Goal: Transaction & Acquisition: Purchase product/service

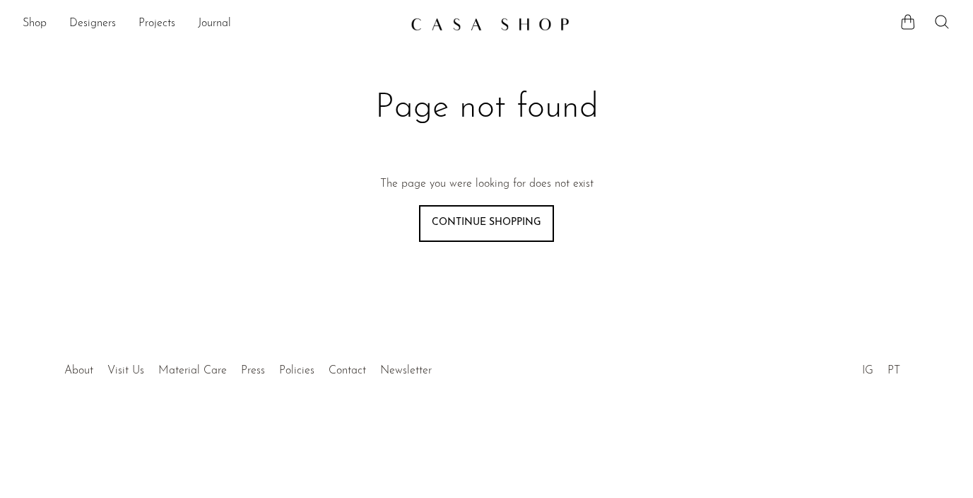
click at [28, 29] on link "Shop" at bounding box center [35, 24] width 24 height 18
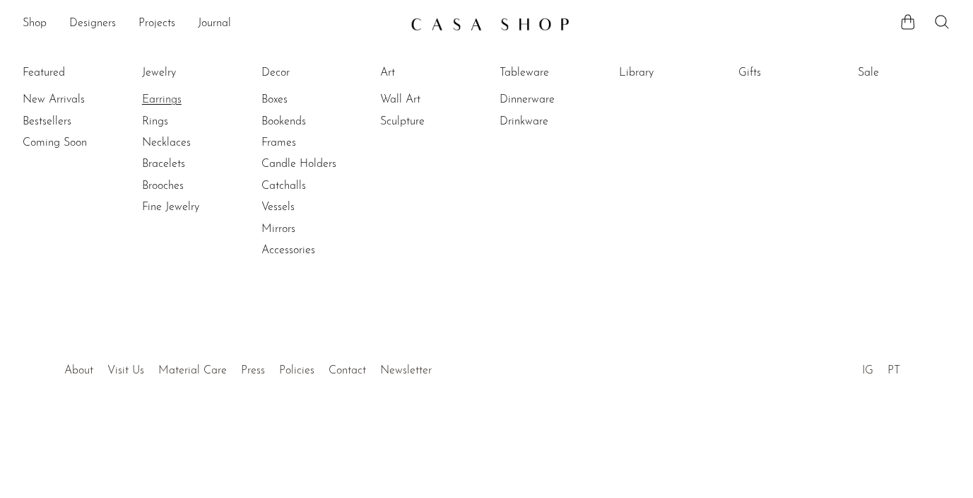
click at [151, 98] on link "Earrings" at bounding box center [195, 100] width 106 height 16
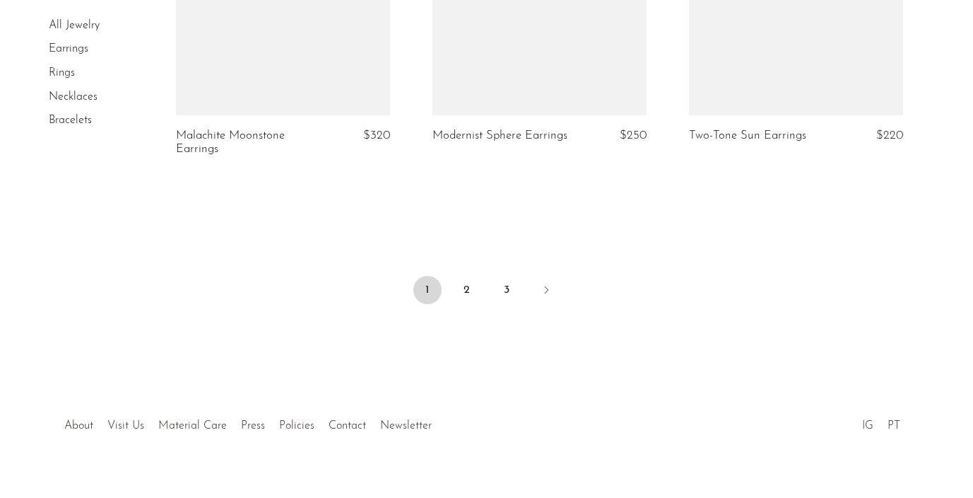
scroll to position [4362, 0]
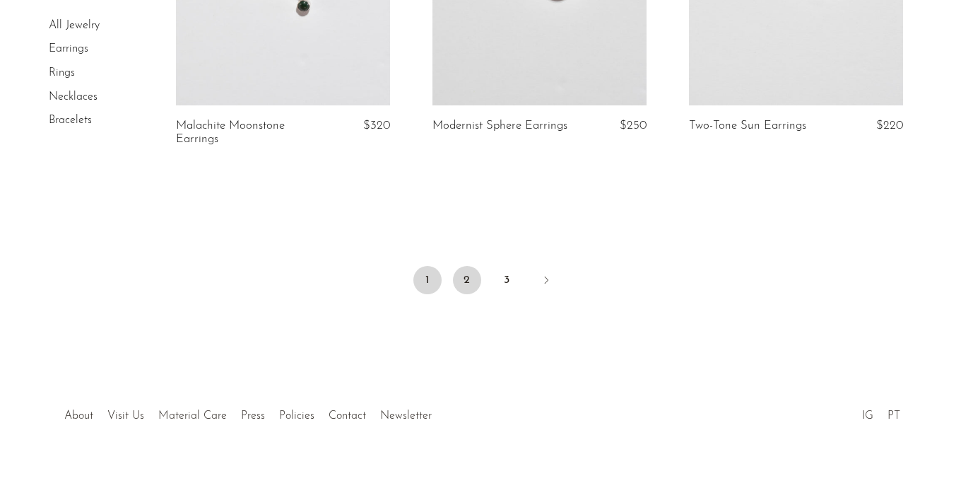
click at [471, 272] on link "2" at bounding box center [467, 280] width 28 height 28
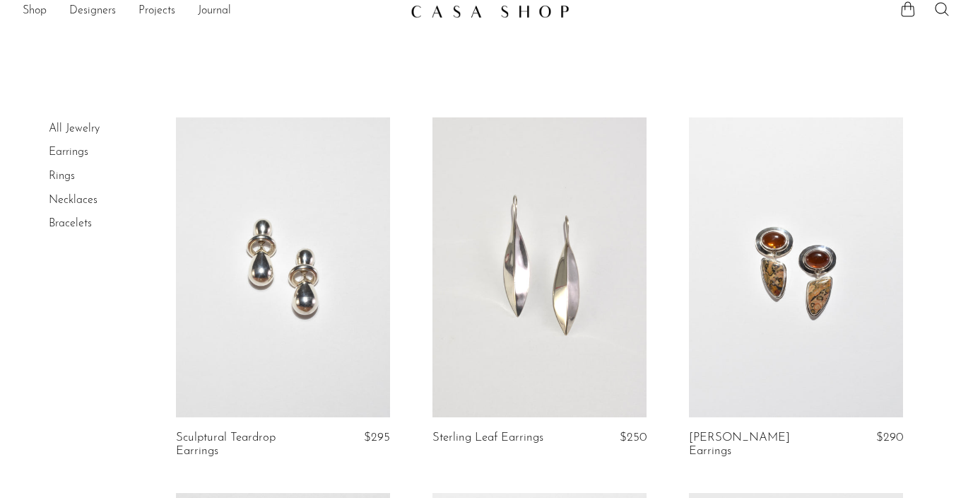
scroll to position [14, 0]
click at [299, 307] on link at bounding box center [283, 266] width 214 height 300
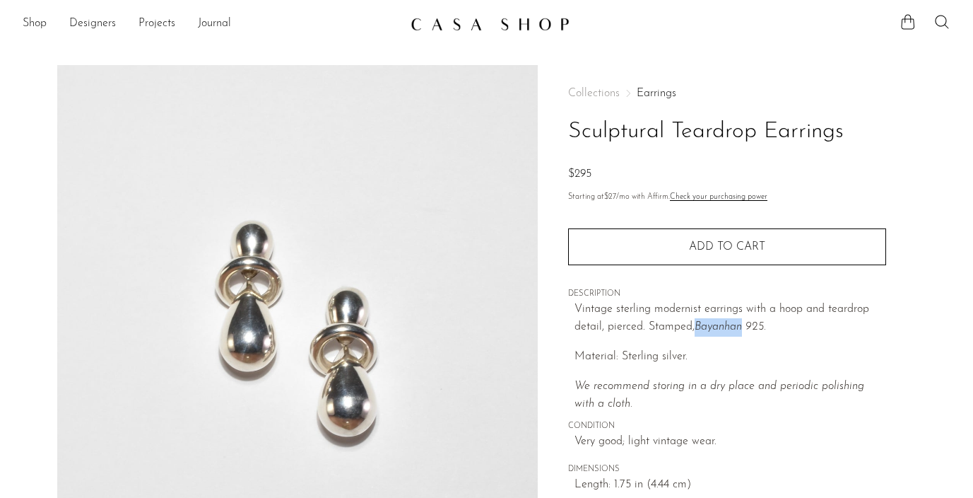
drag, startPoint x: 699, startPoint y: 324, endPoint x: 746, endPoint y: 326, distance: 46.7
click at [746, 326] on em "Bayanhan 925." at bounding box center [730, 326] width 71 height 11
copy em "Bayanhan"
